Goal: Find specific page/section: Find specific page/section

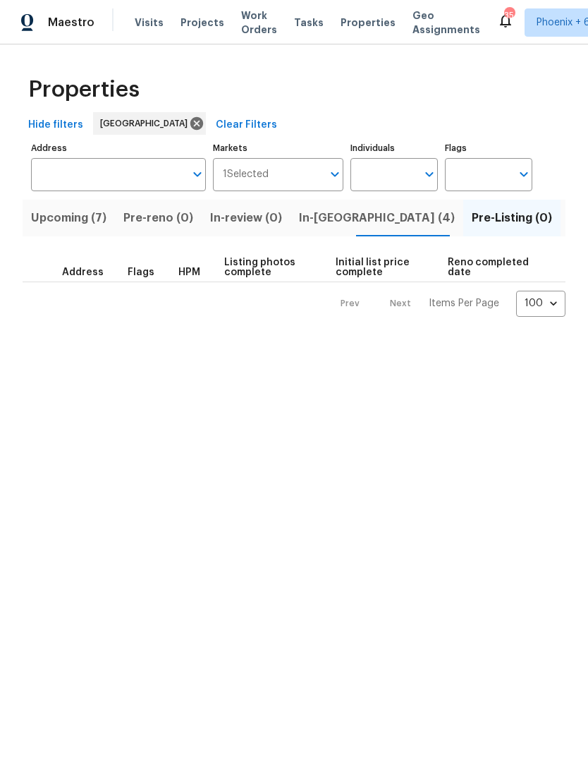
click at [394, 182] on input "Individuals" at bounding box center [384, 174] width 66 height 33
type input "[PERSON_NAME]"
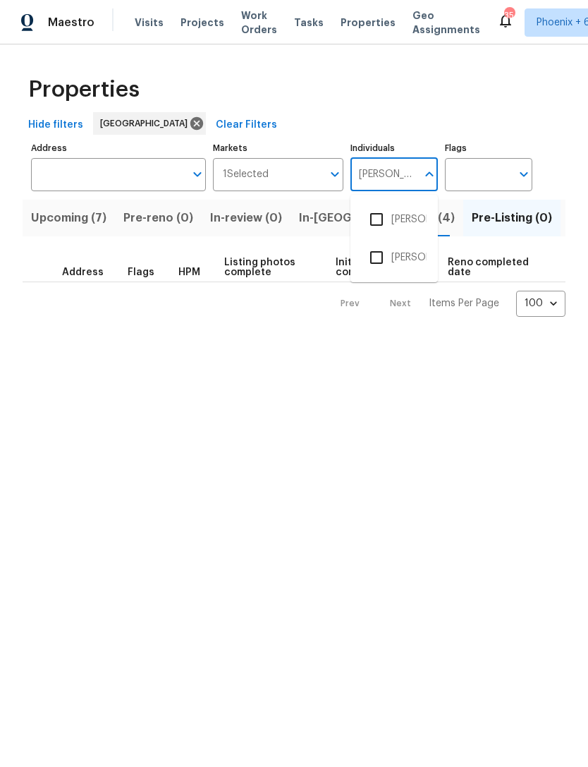
click at [389, 227] on input "checkbox" at bounding box center [377, 220] width 30 height 30
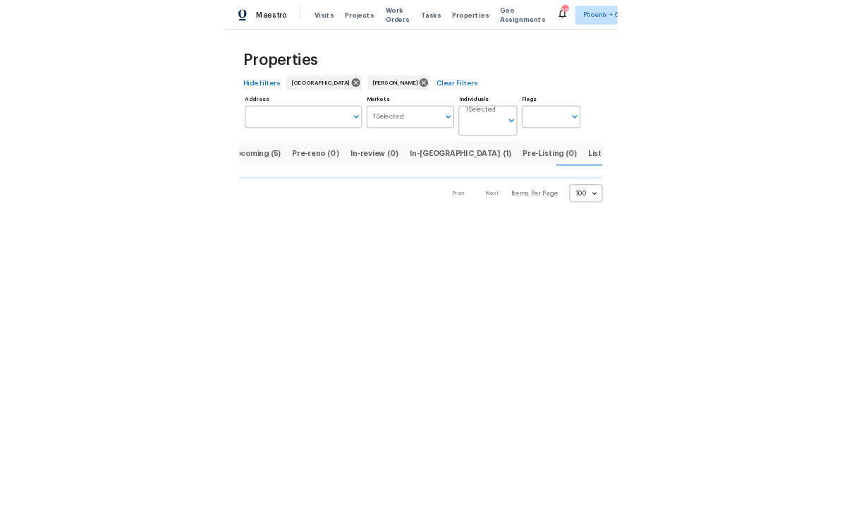
scroll to position [0, 23]
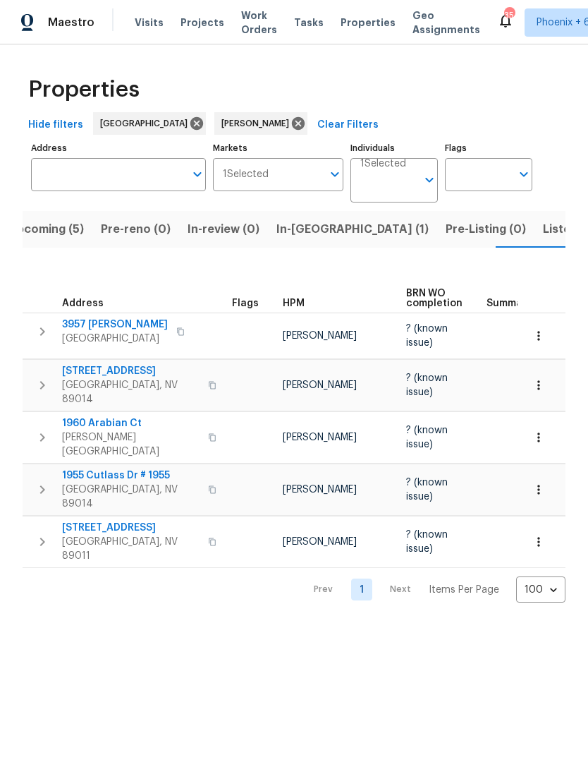
click at [543, 236] on span "Listed (11)" at bounding box center [571, 229] width 56 height 20
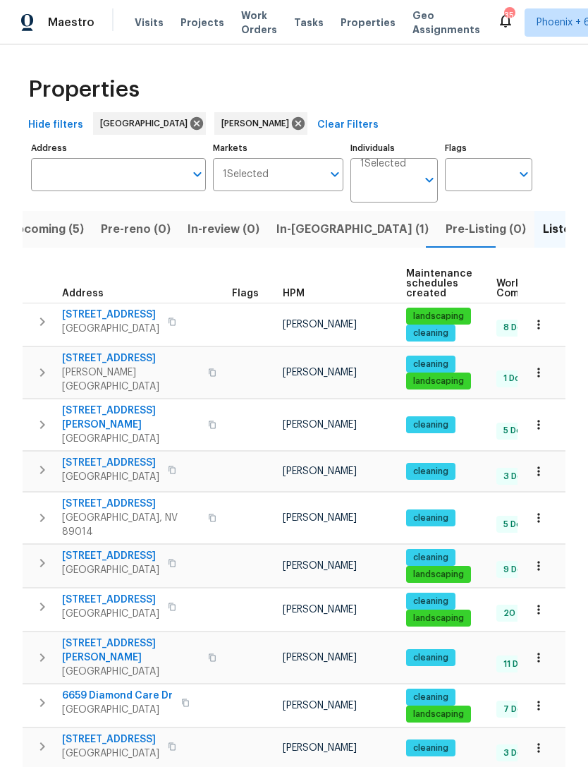
click at [549, 463] on button "button" at bounding box center [538, 471] width 31 height 31
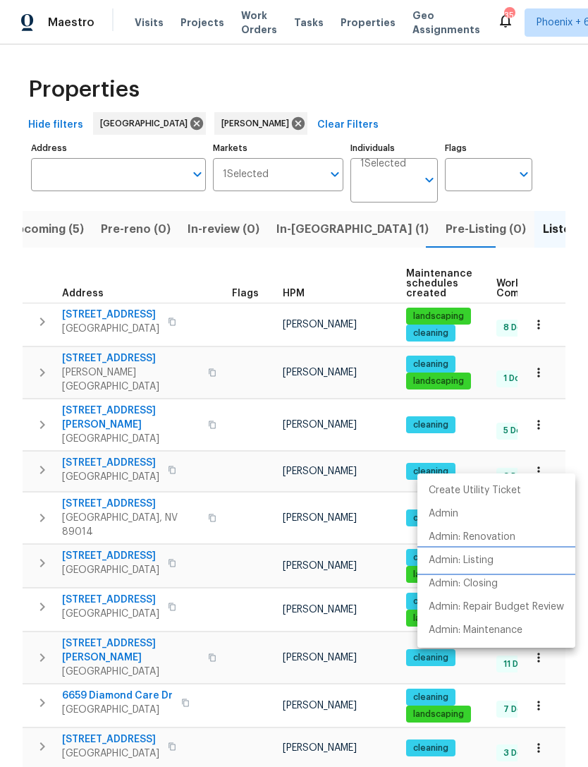
click at [491, 563] on p "Admin: Listing" at bounding box center [461, 560] width 65 height 15
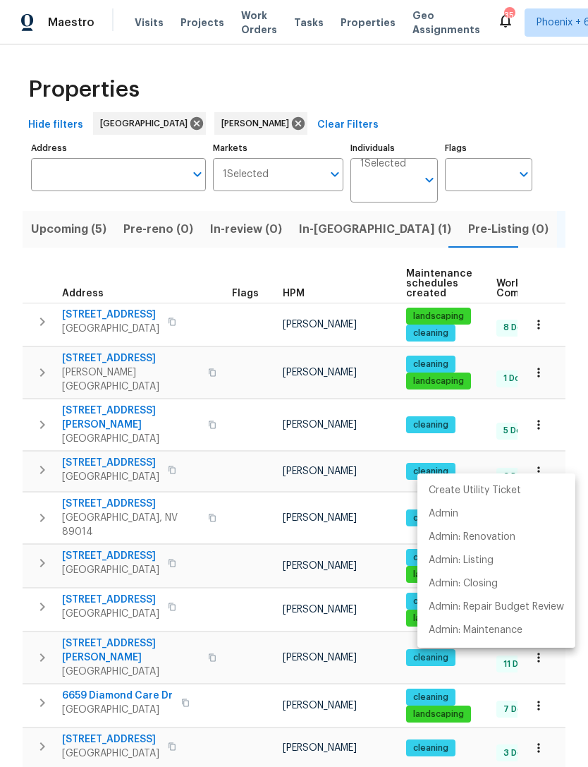
click at [328, 226] on div at bounding box center [294, 383] width 588 height 767
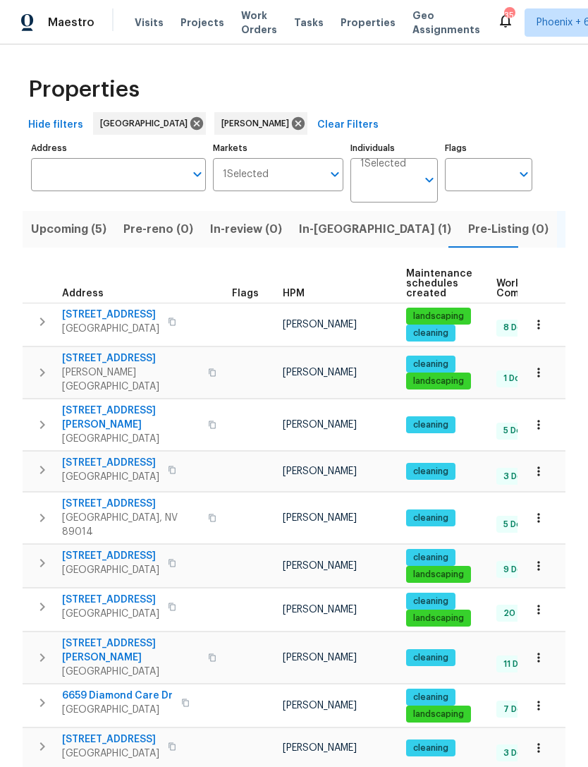
click at [321, 236] on span "In-reno (1)" at bounding box center [375, 229] width 152 height 20
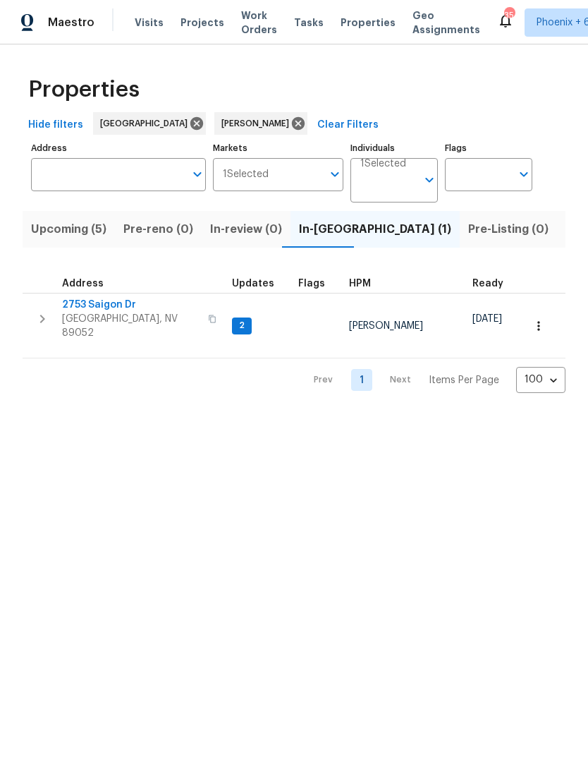
click at [90, 307] on span "2753 Saigon Dr" at bounding box center [131, 305] width 138 height 14
click at [87, 233] on span "Upcoming (5)" at bounding box center [68, 229] width 75 height 20
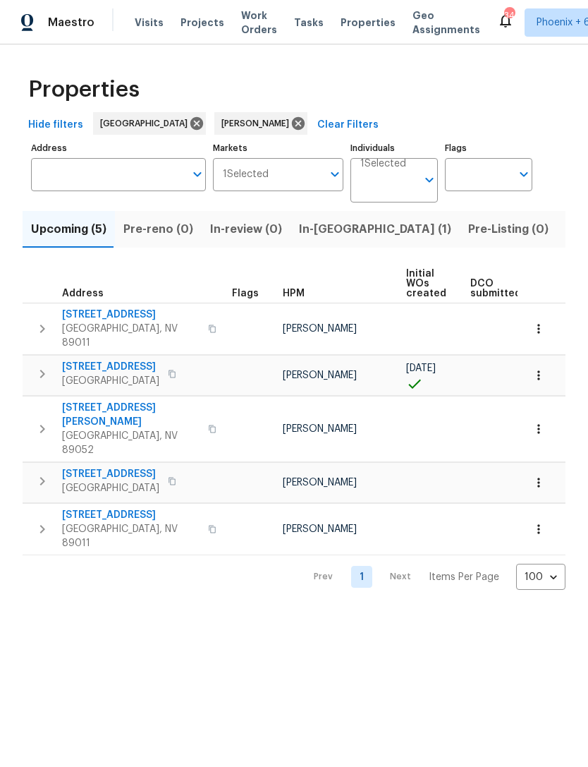
click at [329, 231] on span "In-reno (1)" at bounding box center [375, 229] width 152 height 20
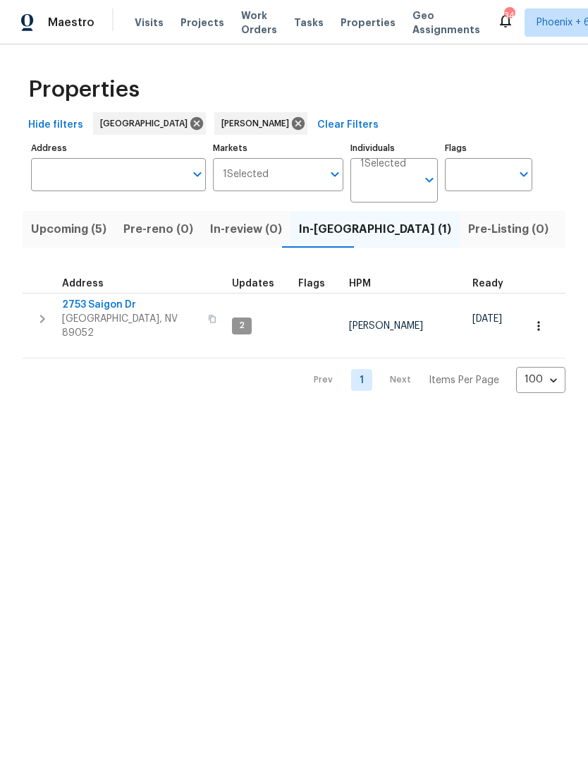
click at [566, 234] on span "Listed (11)" at bounding box center [594, 229] width 56 height 20
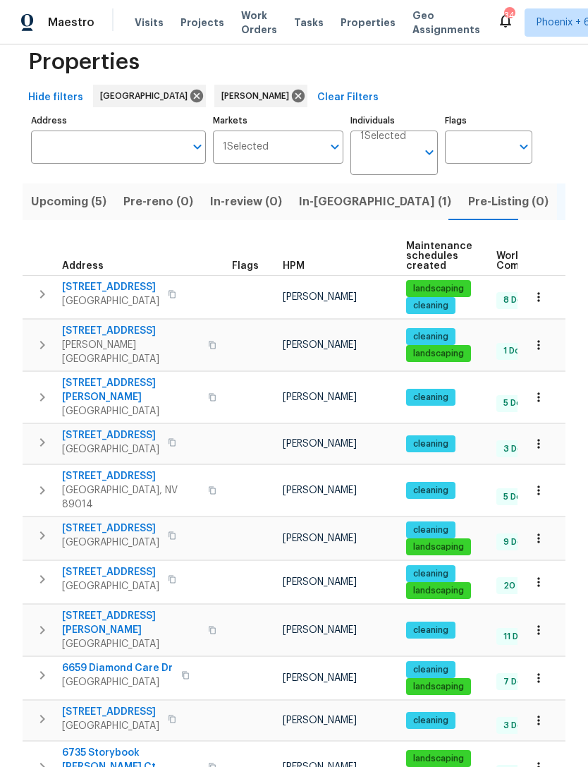
scroll to position [27, 0]
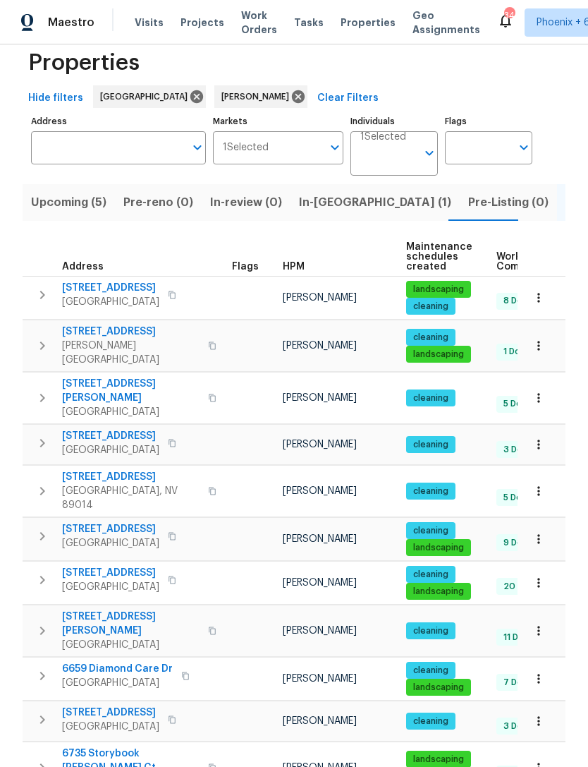
click at [530, 348] on button "button" at bounding box center [538, 345] width 31 height 31
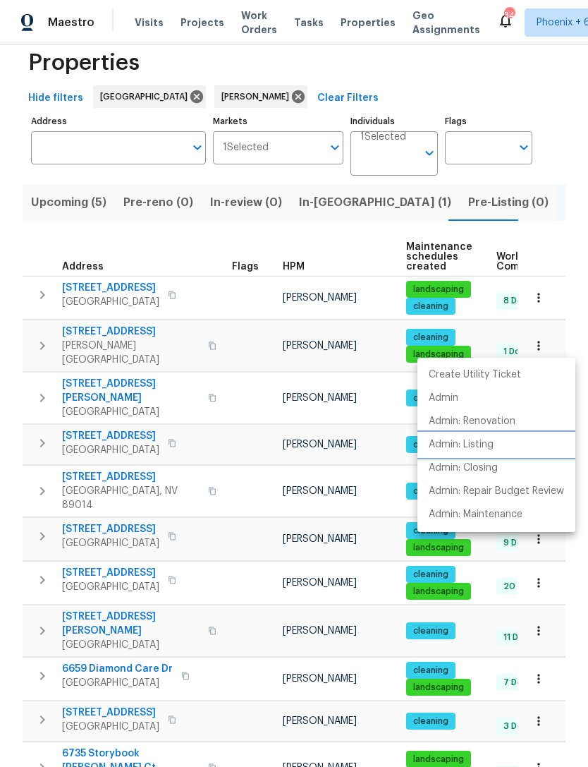
click at [494, 444] on p "Admin: Listing" at bounding box center [461, 444] width 65 height 15
click at [553, 249] on div at bounding box center [294, 383] width 588 height 767
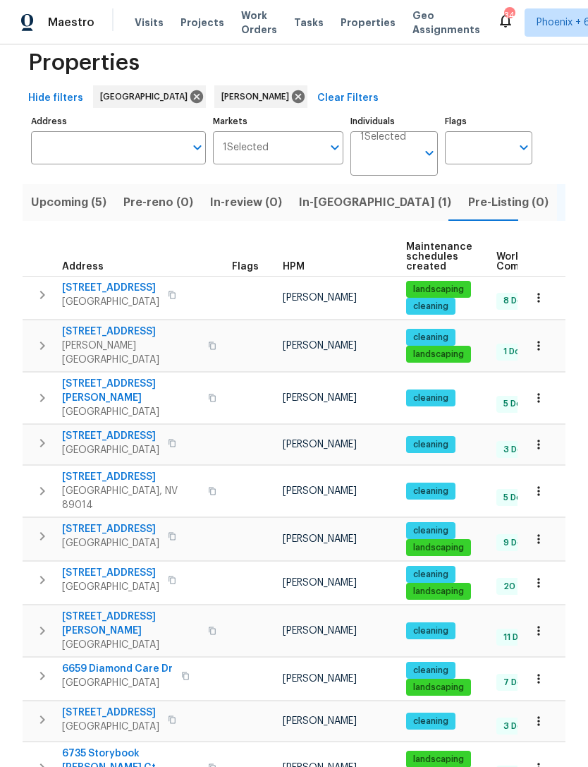
scroll to position [45, 0]
click at [541, 714] on icon "button" at bounding box center [539, 721] width 14 height 14
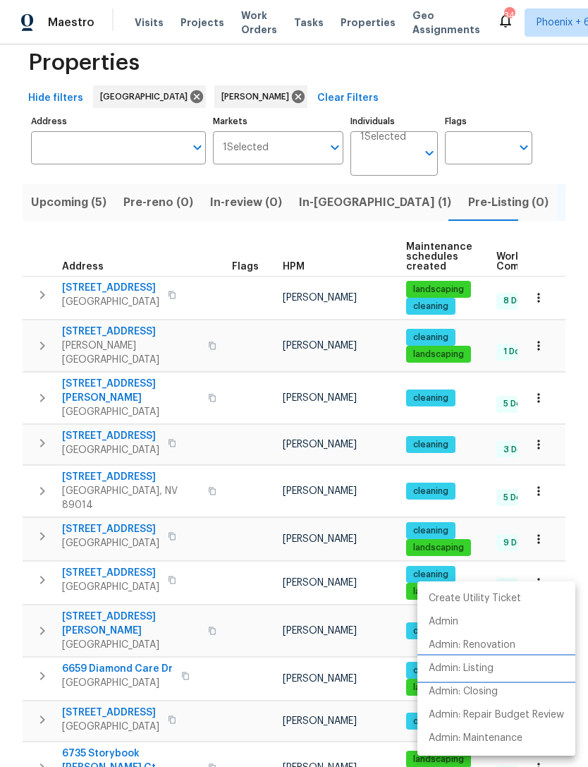
click at [485, 670] on p "Admin: Listing" at bounding box center [461, 668] width 65 height 15
click at [177, 736] on div at bounding box center [294, 383] width 588 height 767
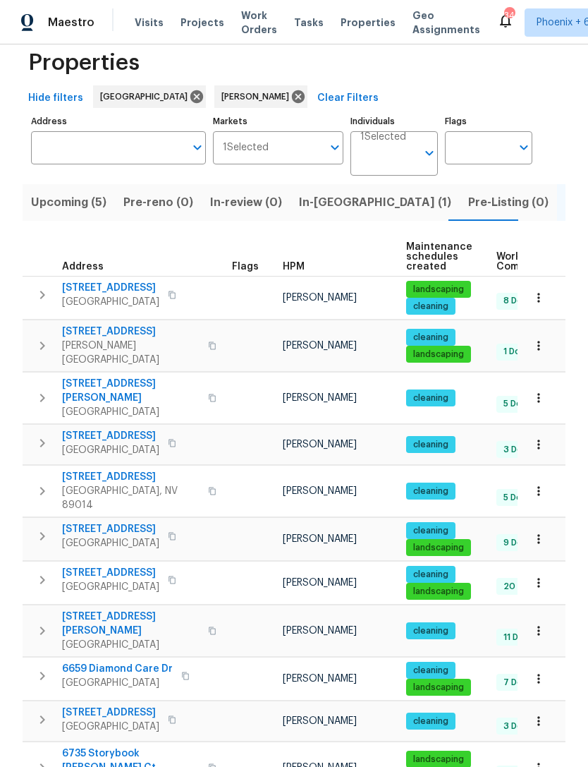
click at [542, 624] on icon "button" at bounding box center [539, 631] width 14 height 14
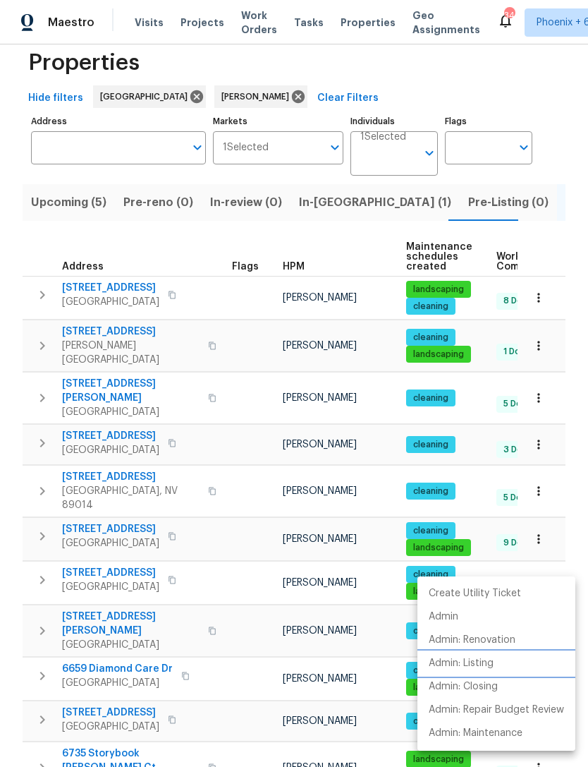
click at [501, 663] on li "Admin: Listing" at bounding box center [497, 663] width 158 height 23
click at [344, 199] on div at bounding box center [294, 383] width 588 height 767
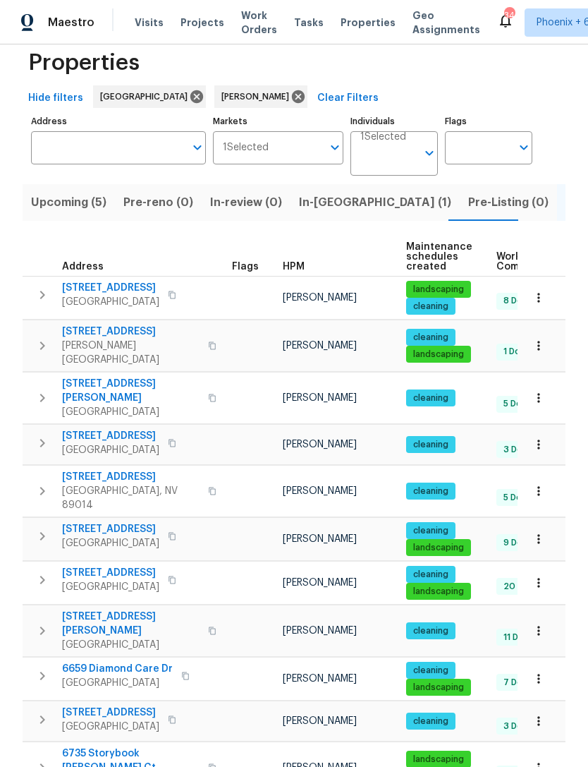
click at [317, 193] on span "In-reno (1)" at bounding box center [375, 203] width 152 height 20
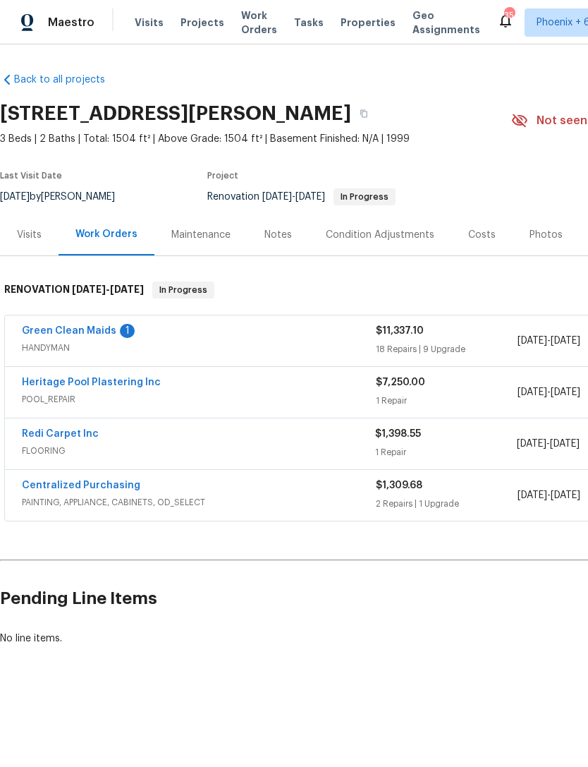
click at [64, 330] on link "Green Clean Maids" at bounding box center [69, 331] width 95 height 10
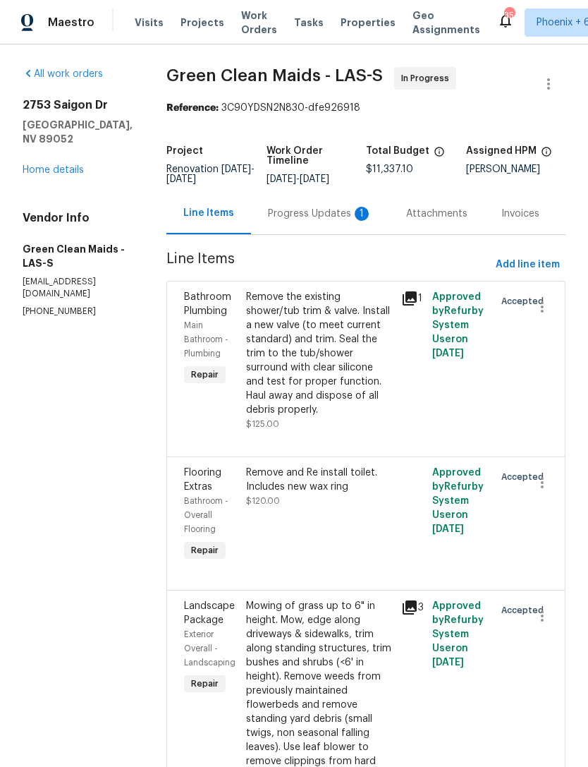
click at [311, 218] on div "Progress Updates 1" at bounding box center [320, 214] width 104 height 14
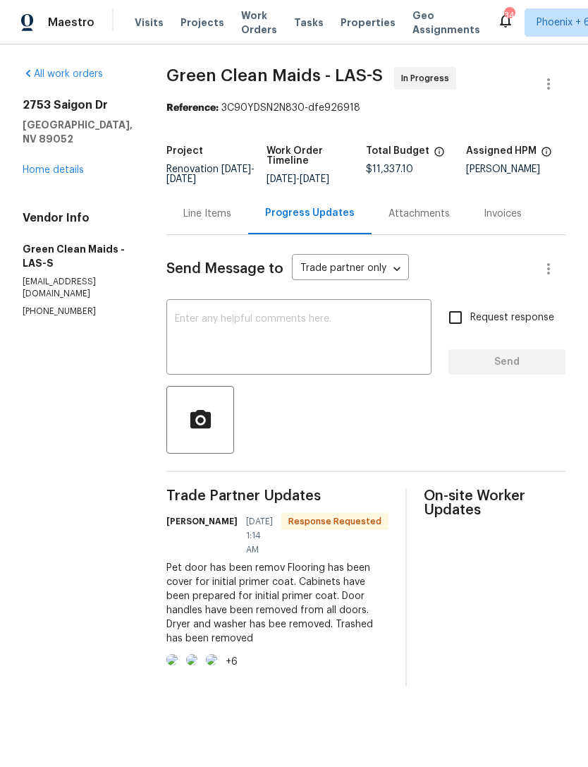
scroll to position [15, 0]
click at [178, 665] on img at bounding box center [172, 659] width 11 height 11
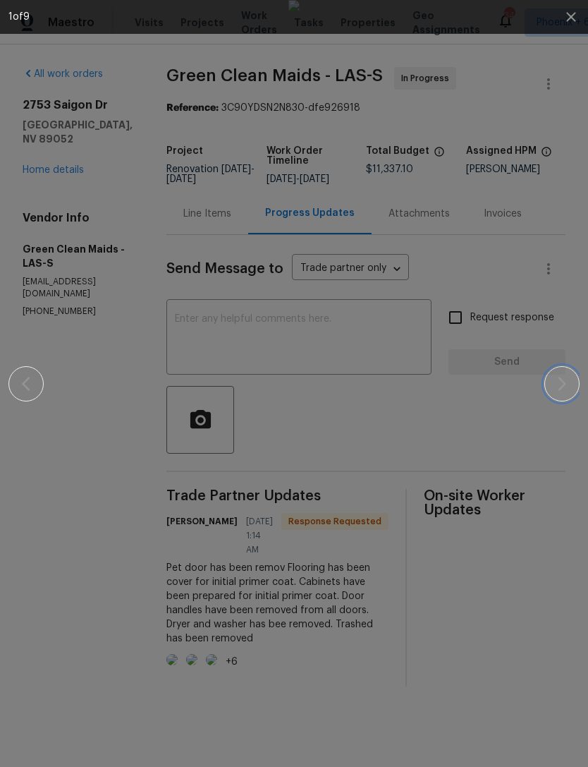
click at [551, 391] on button "button" at bounding box center [562, 383] width 35 height 35
click at [556, 383] on icon "button" at bounding box center [562, 383] width 17 height 17
click at [559, 382] on icon "button" at bounding box center [562, 383] width 17 height 17
click at [561, 385] on icon "button" at bounding box center [562, 383] width 17 height 17
click at [568, 382] on icon "button" at bounding box center [562, 383] width 17 height 17
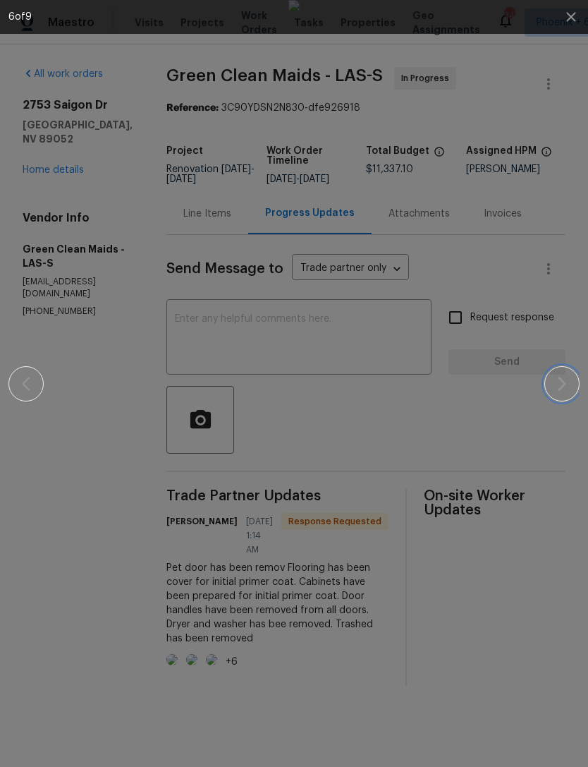
click at [567, 383] on icon "button" at bounding box center [562, 383] width 17 height 17
click at [567, 382] on icon "button" at bounding box center [562, 383] width 17 height 17
click at [566, 382] on icon "button" at bounding box center [562, 383] width 17 height 17
click at [565, 382] on icon "button" at bounding box center [562, 384] width 8 height 14
